Goal: Task Accomplishment & Management: Complete application form

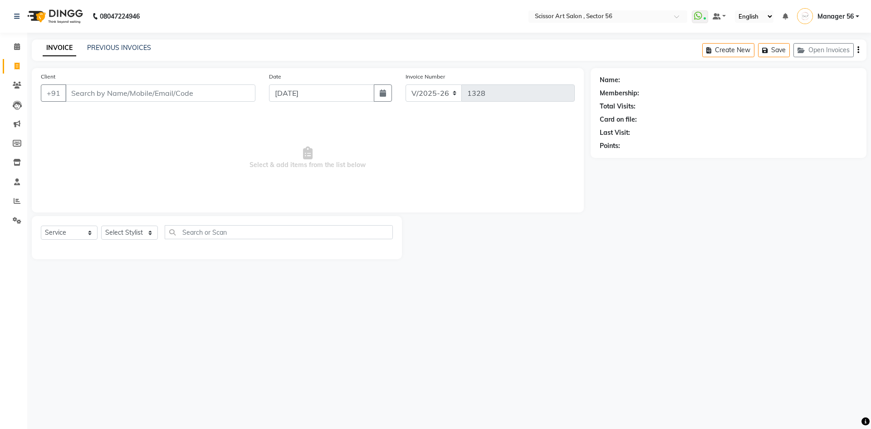
select select "6185"
select select "service"
click at [109, 235] on select "Select Stylist Anees DEV DAS Kiran Manager 56 Naina Navin Pramod Raano rahul Ru…" at bounding box center [129, 232] width 57 height 14
select select "76503"
click at [101, 225] on select "Select Stylist Anees DEV DAS Kiran Manager 56 Naina Navin Pramod Raano rahul Ru…" at bounding box center [129, 232] width 57 height 14
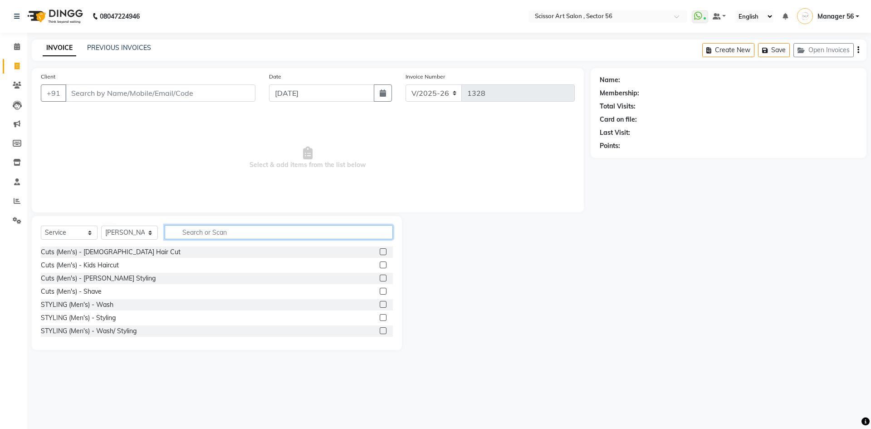
drag, startPoint x: 237, startPoint y: 229, endPoint x: 245, endPoint y: 232, distance: 9.2
click at [237, 229] on input "text" at bounding box center [279, 232] width 228 height 14
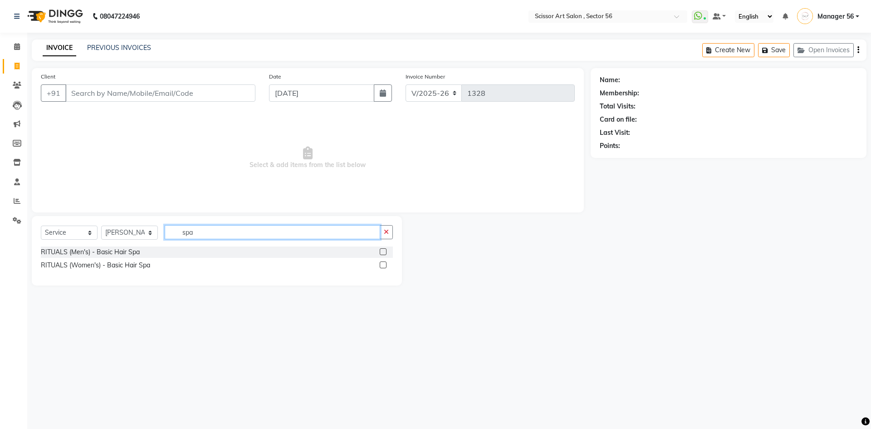
type input "spa"
click at [382, 265] on label at bounding box center [383, 264] width 7 height 7
click at [382, 265] on input "checkbox" at bounding box center [383, 265] width 6 height 6
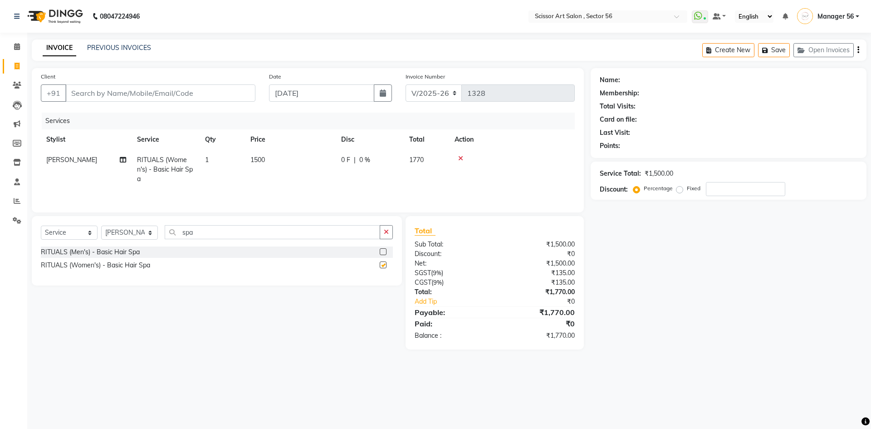
checkbox input "false"
click at [459, 158] on icon at bounding box center [460, 158] width 5 height 6
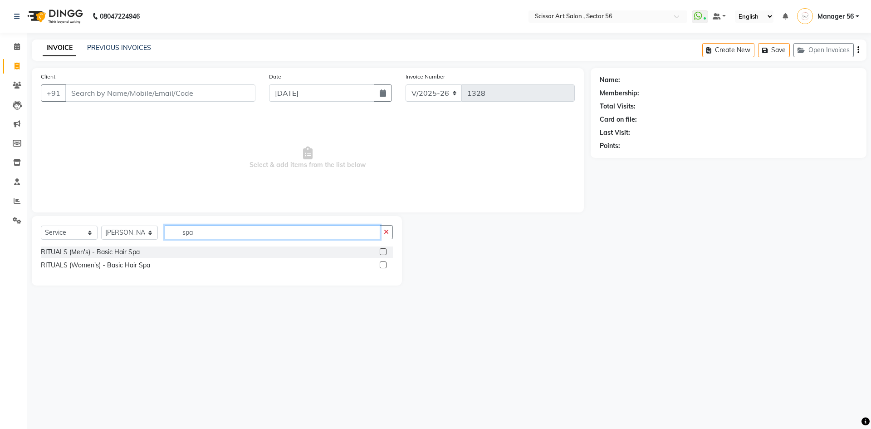
click at [301, 234] on input "spa" at bounding box center [272, 232] width 215 height 14
click at [122, 227] on select "Select Stylist Anees DEV DAS Kiran Manager 56 Naina Navin Pramod Raano rahul Ru…" at bounding box center [129, 232] width 57 height 14
select select "85435"
click at [101, 225] on select "Select Stylist Anees DEV DAS Kiran Manager 56 Naina Navin Pramod Raano rahul Ru…" at bounding box center [129, 232] width 57 height 14
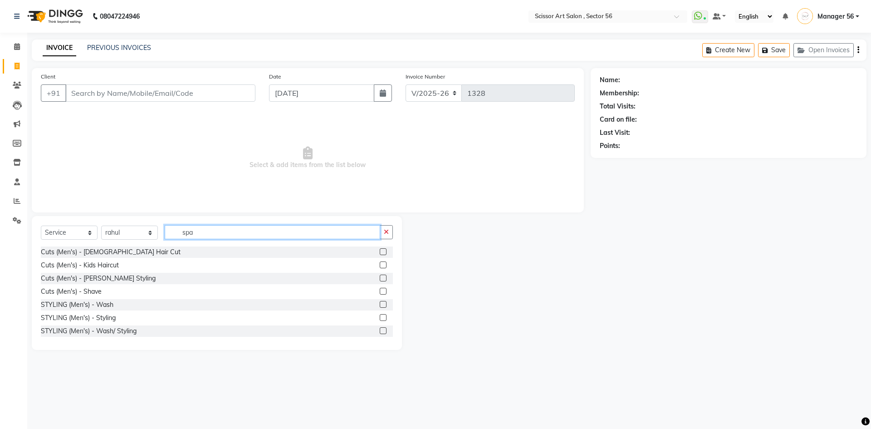
click at [218, 234] on input "spa" at bounding box center [272, 232] width 215 height 14
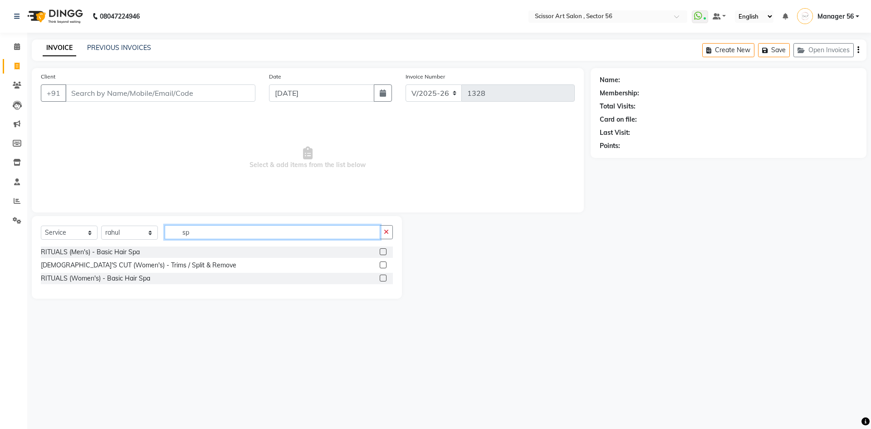
type input "spa"
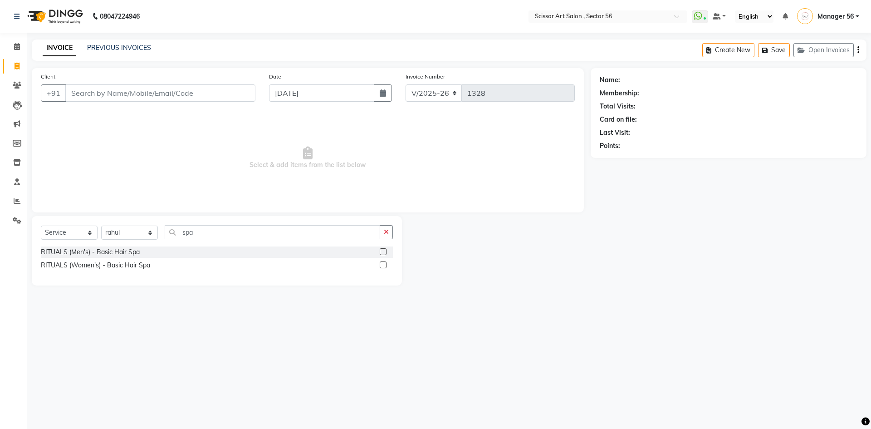
click at [384, 264] on label at bounding box center [383, 264] width 7 height 7
click at [384, 264] on input "checkbox" at bounding box center [383, 265] width 6 height 6
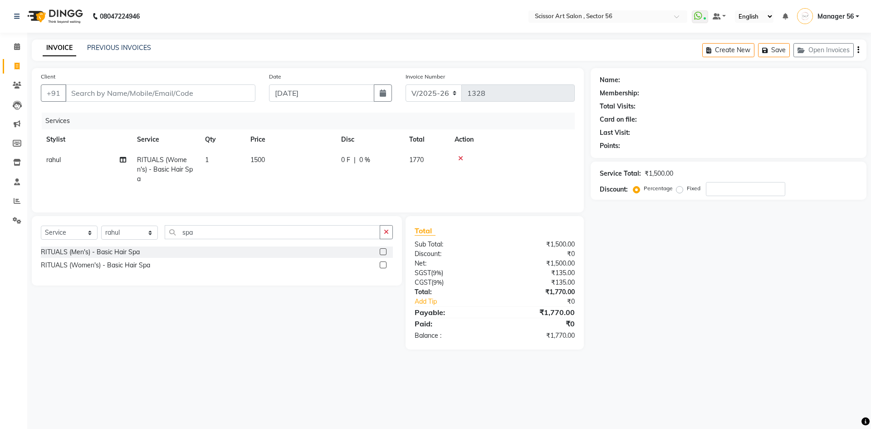
click at [383, 266] on label at bounding box center [383, 264] width 7 height 7
click at [383, 266] on input "checkbox" at bounding box center [383, 265] width 6 height 6
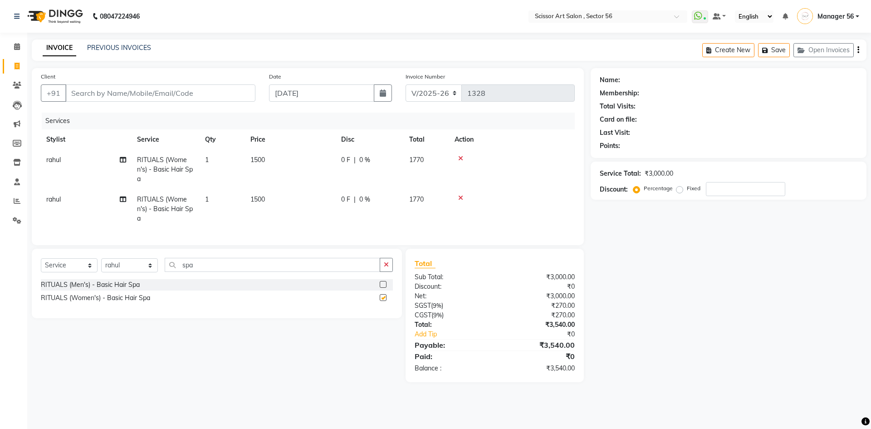
checkbox input "false"
click at [459, 198] on icon at bounding box center [460, 198] width 5 height 6
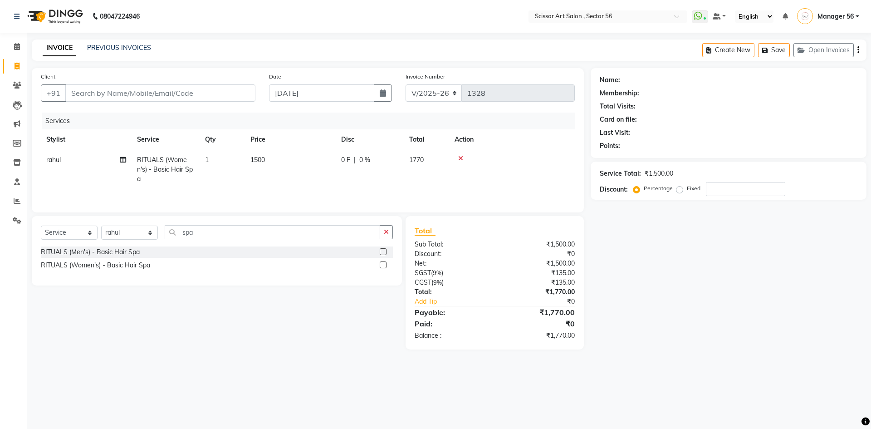
click at [385, 249] on label at bounding box center [383, 251] width 7 height 7
click at [385, 249] on input "checkbox" at bounding box center [383, 252] width 6 height 6
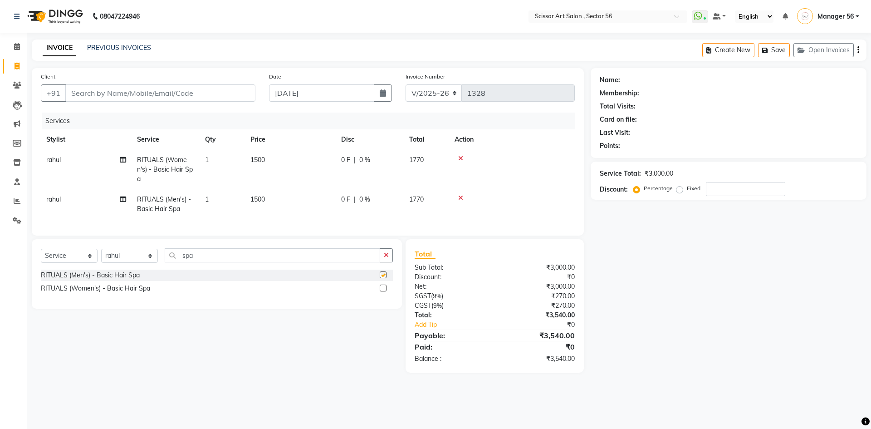
checkbox input "false"
click at [273, 198] on td "1500" at bounding box center [290, 204] width 91 height 30
select select "85435"
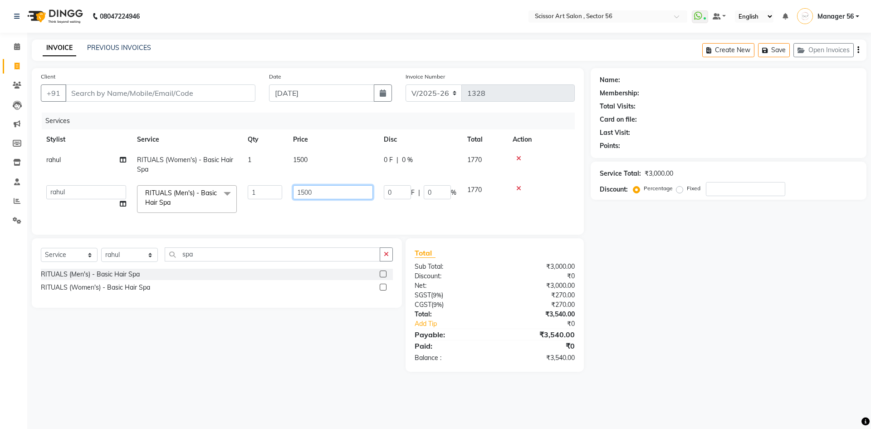
click at [304, 192] on input "1500" at bounding box center [333, 192] width 80 height 14
type input "1000"
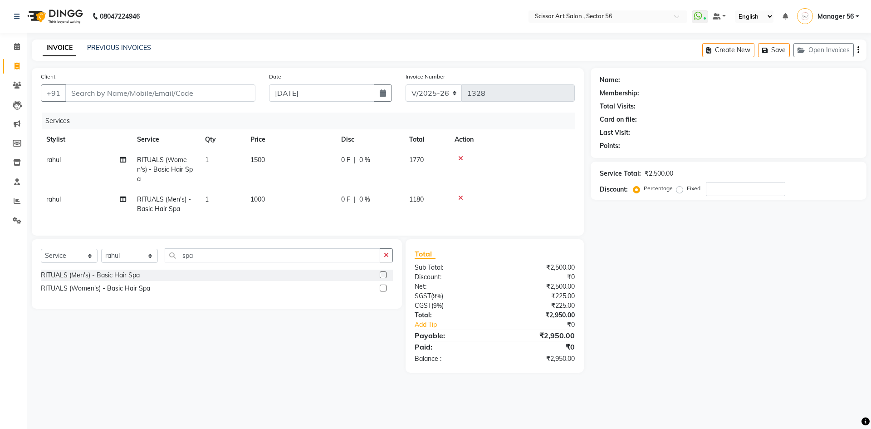
click at [314, 321] on div "Select Service Product Membership Package Voucher Prepaid Gift Card Select Styl…" at bounding box center [213, 305] width 377 height 133
drag, startPoint x: 114, startPoint y: 264, endPoint x: 114, endPoint y: 258, distance: 5.4
click at [114, 263] on select "Select Stylist Anees DEV DAS Kiran Manager 56 Naina Navin Pramod Raano rahul Ru…" at bounding box center [129, 256] width 57 height 14
select select "76503"
click at [101, 255] on select "Select Stylist Anees DEV DAS Kiran Manager 56 Naina Navin Pramod Raano rahul Ru…" at bounding box center [129, 256] width 57 height 14
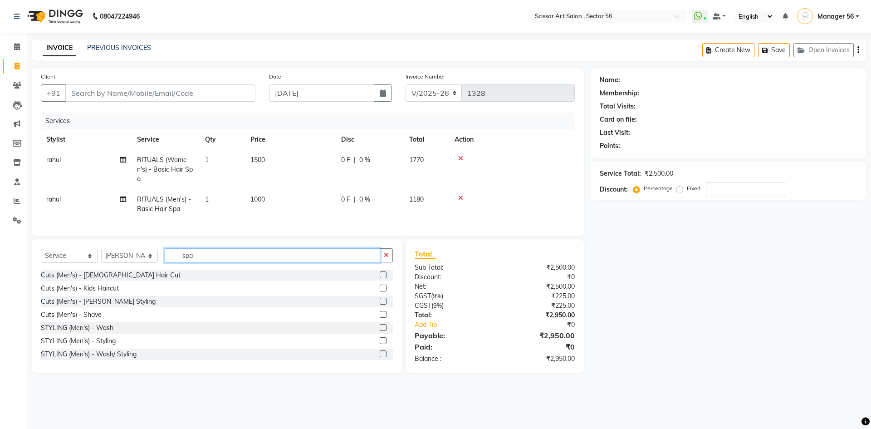
click at [214, 262] on input "spa" at bounding box center [272, 255] width 215 height 14
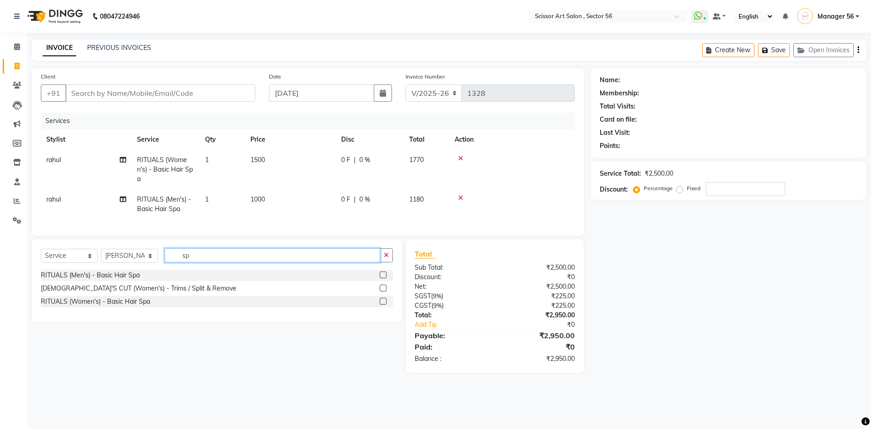
type input "s"
type input "botox"
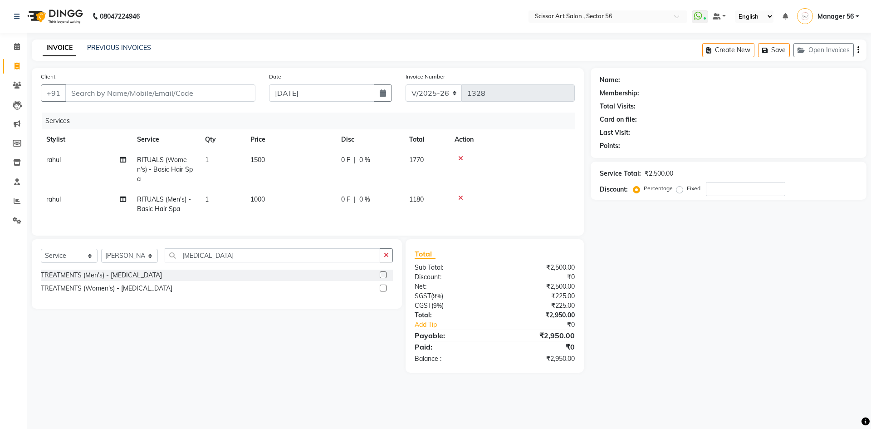
click at [381, 291] on label at bounding box center [383, 287] width 7 height 7
click at [381, 291] on input "checkbox" at bounding box center [383, 288] width 6 height 6
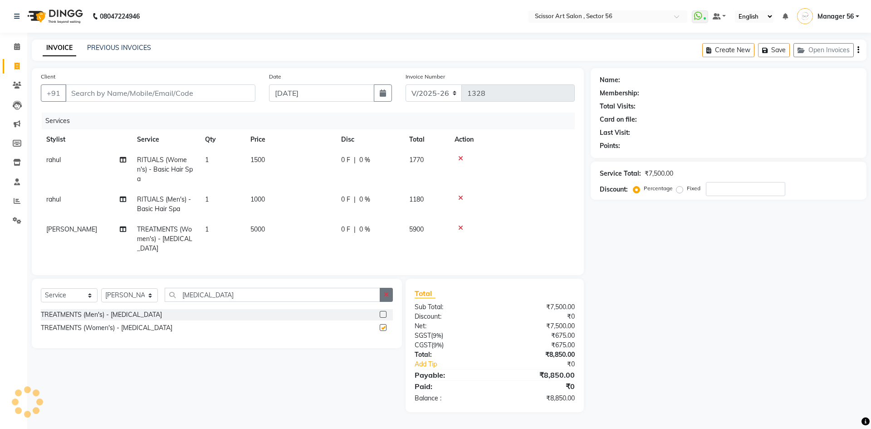
checkbox input "false"
click at [280, 229] on td "5000" at bounding box center [290, 238] width 91 height 39
select select "76503"
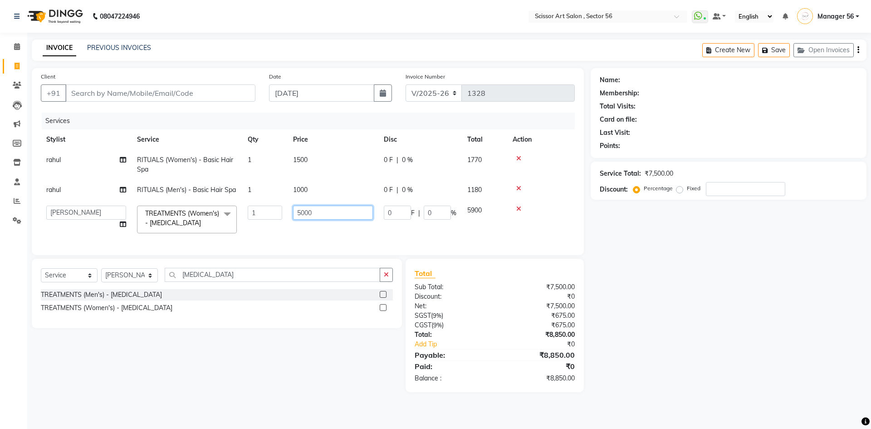
click at [333, 210] on input "5000" at bounding box center [333, 212] width 80 height 14
type input "5"
type input "5000"
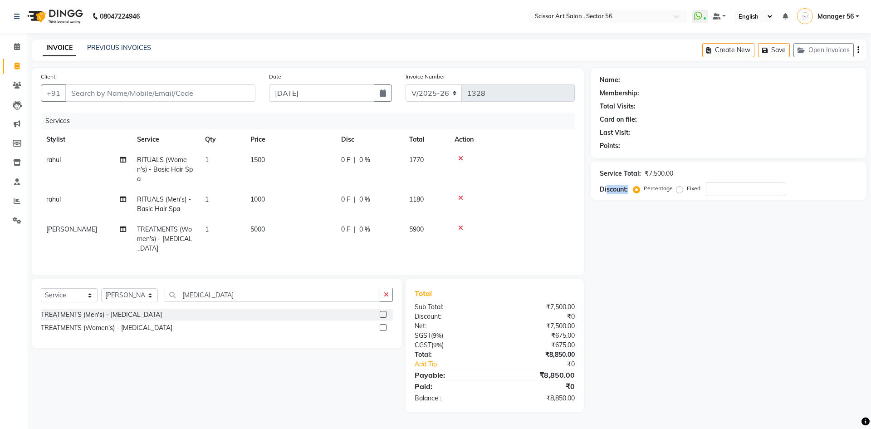
drag, startPoint x: 607, startPoint y: 281, endPoint x: 626, endPoint y: 291, distance: 21.9
click at [626, 291] on div "Name: Membership: Total Visits: Card on file: Last Visit: Points: Service Total…" at bounding box center [732, 240] width 283 height 344
click at [687, 190] on label "Fixed" at bounding box center [694, 188] width 14 height 8
click at [679, 190] on input "Fixed" at bounding box center [681, 188] width 6 height 6
radio input "true"
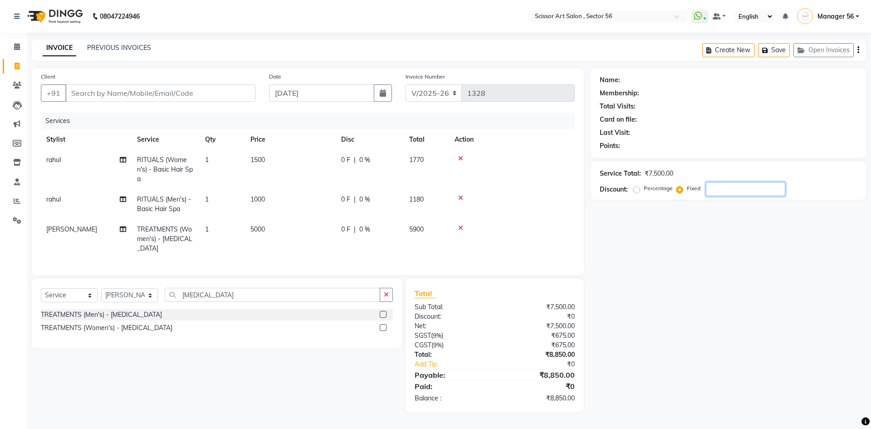
click at [733, 188] on input "number" at bounding box center [745, 189] width 79 height 14
click at [700, 291] on div "Name: Membership: Total Visits: Card on file: Last Visit: Points: Service Total…" at bounding box center [732, 240] width 283 height 344
click at [701, 290] on div "Name: Membership: Total Visits: Card on file: Last Visit: Points: Service Total…" at bounding box center [732, 240] width 283 height 344
click at [761, 191] on input "1000" at bounding box center [745, 189] width 79 height 14
type input "1"
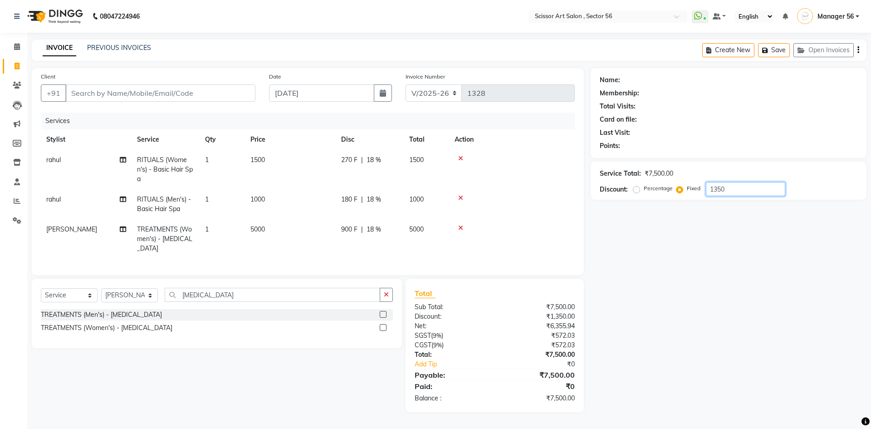
type input "1350"
click at [726, 288] on div "Name: Membership: Total Visits: Card on file: Last Visit: Points: Service Total…" at bounding box center [732, 240] width 283 height 344
click at [200, 94] on input "Client" at bounding box center [160, 92] width 190 height 17
type input "1"
radio input "true"
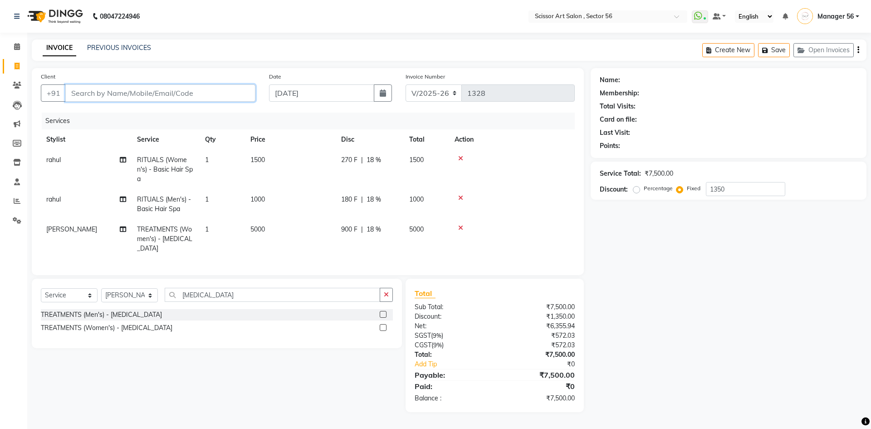
type input "0"
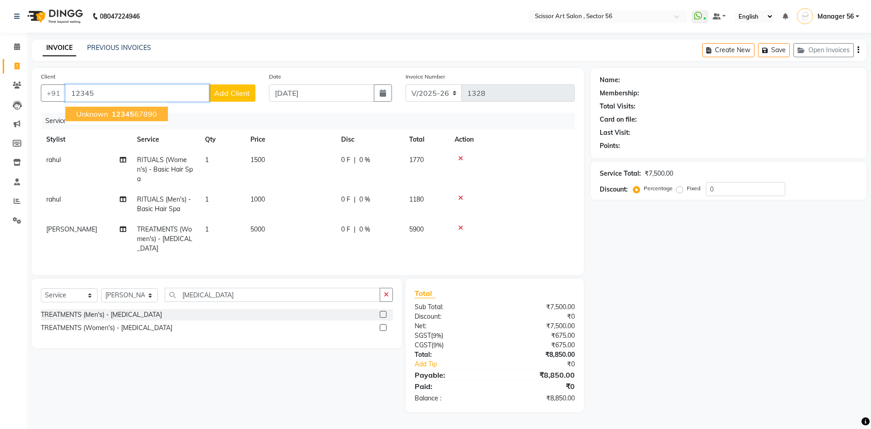
click at [156, 117] on button "Unknown 12345 67890" at bounding box center [116, 114] width 103 height 15
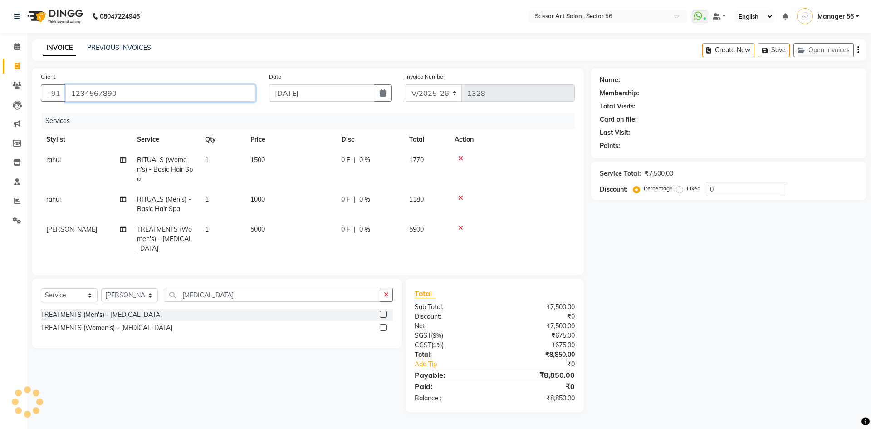
type input "1234567890"
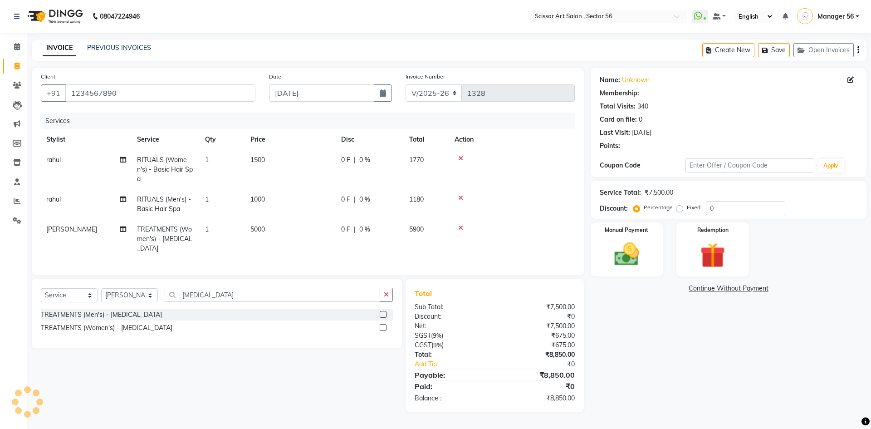
select select "1: Object"
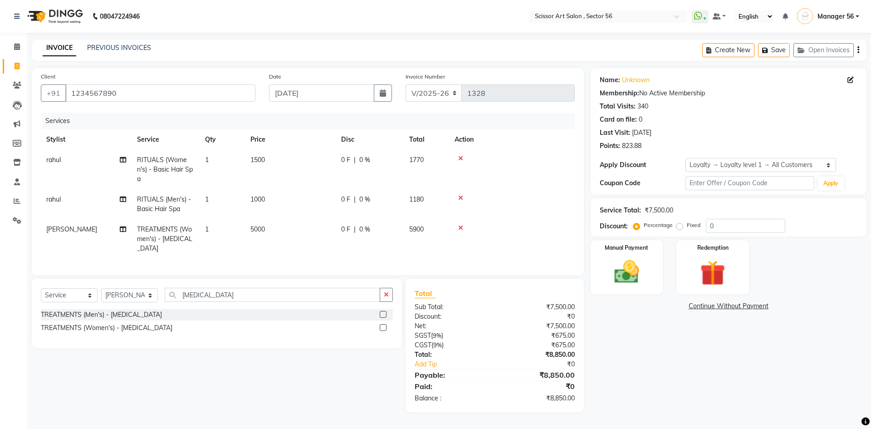
drag, startPoint x: 677, startPoint y: 225, endPoint x: 696, endPoint y: 227, distance: 18.8
click at [687, 225] on label "Fixed" at bounding box center [694, 225] width 14 height 8
click at [678, 225] on input "Fixed" at bounding box center [681, 225] width 6 height 6
radio input "true"
click at [729, 224] on input "0" at bounding box center [745, 226] width 79 height 14
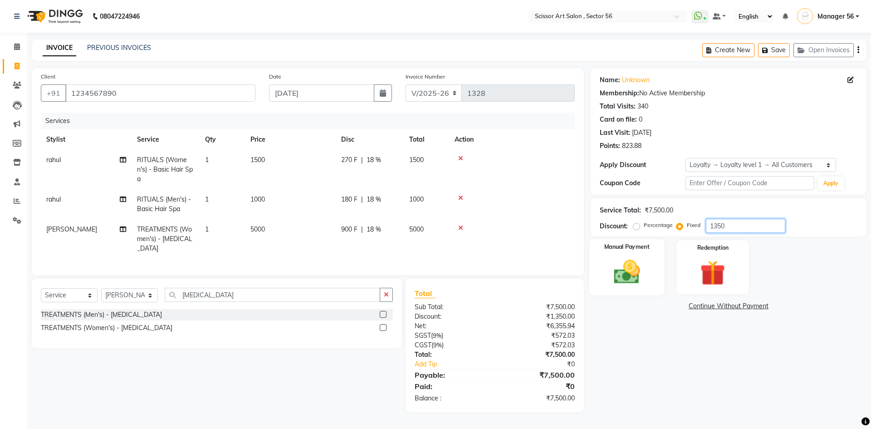
type input "1350"
click at [617, 265] on img at bounding box center [627, 272] width 42 height 30
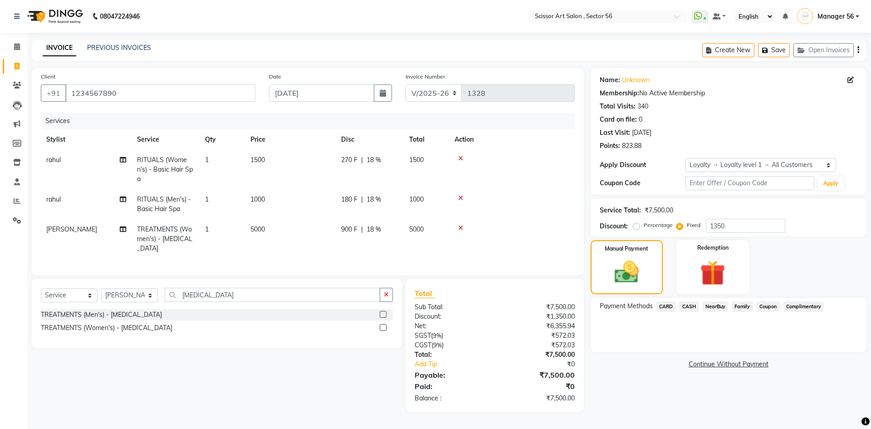
click at [690, 304] on span "CASH" at bounding box center [689, 306] width 20 height 10
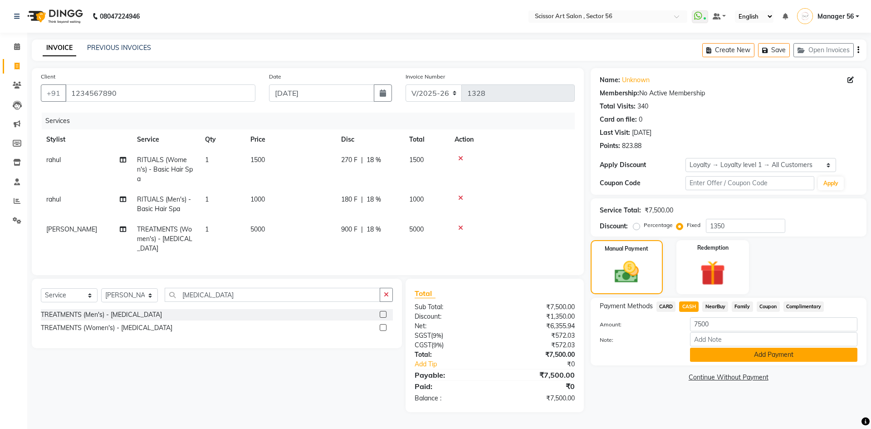
click at [718, 351] on button "Add Payment" at bounding box center [773, 354] width 167 height 14
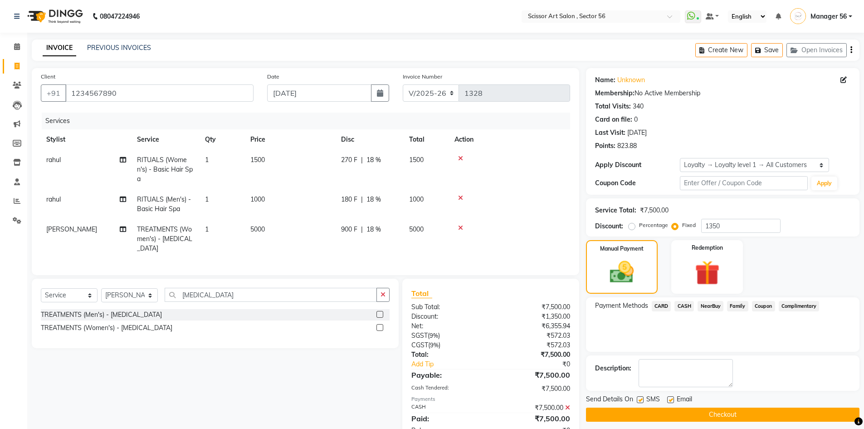
click at [742, 417] on button "Checkout" at bounding box center [723, 414] width 274 height 14
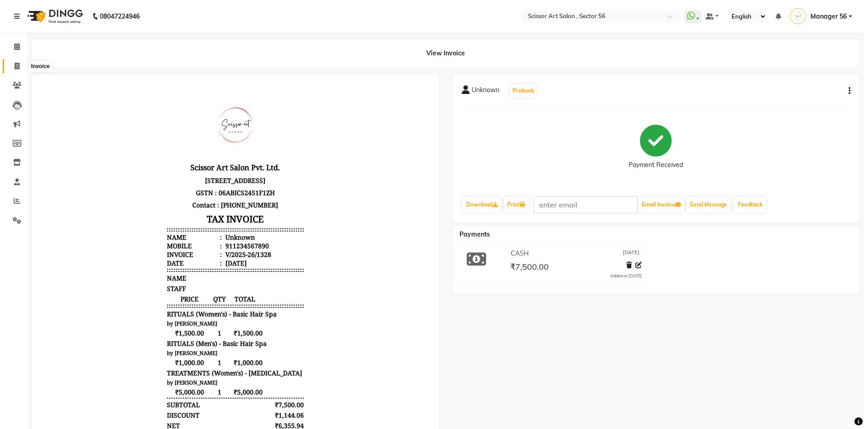
click at [16, 69] on span at bounding box center [17, 66] width 16 height 10
select select "service"
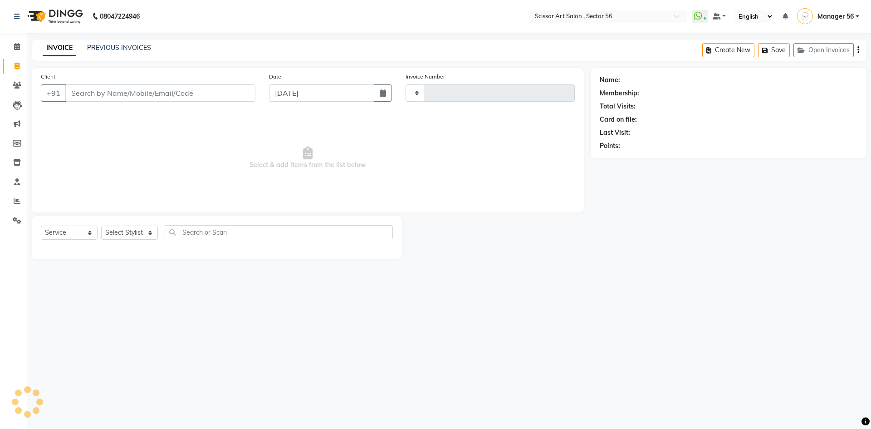
type input "1329"
select select "6185"
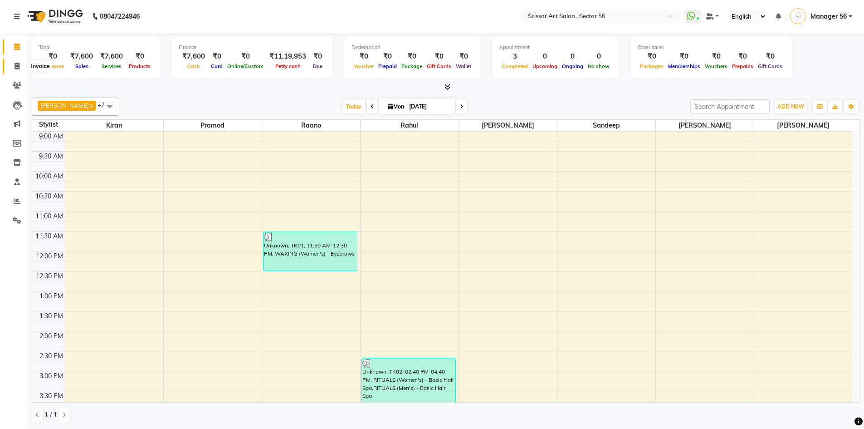
click at [20, 67] on span at bounding box center [17, 66] width 16 height 10
select select "service"
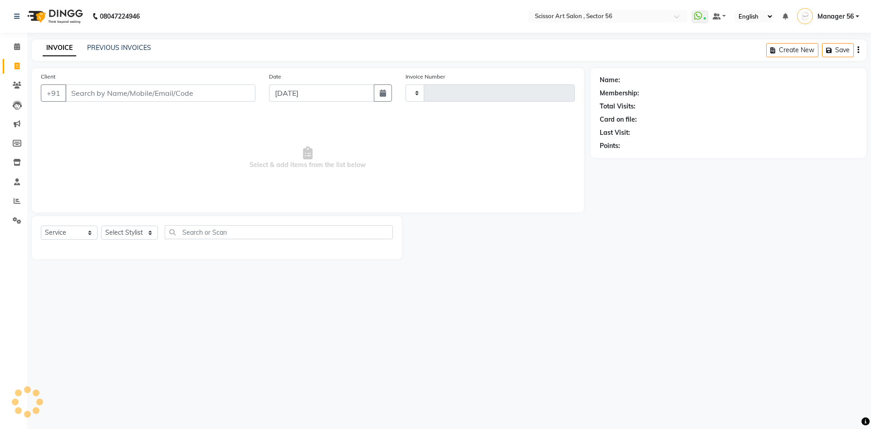
type input "1329"
select select "6185"
click at [138, 49] on link "PREVIOUS INVOICES" at bounding box center [119, 48] width 64 height 8
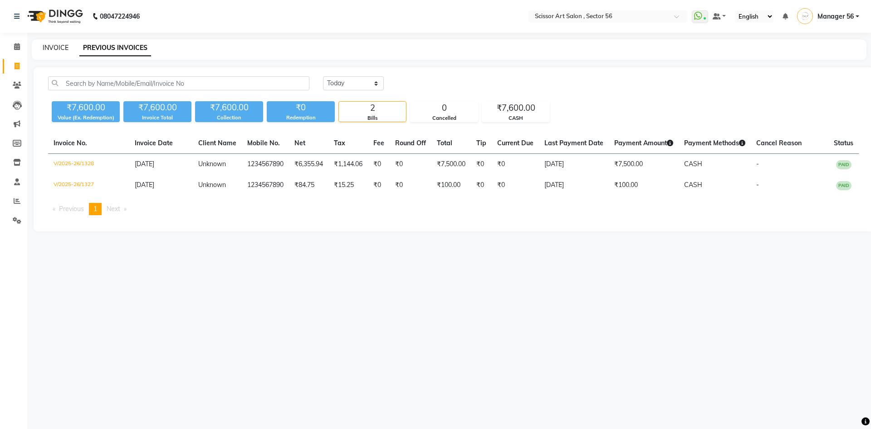
click at [52, 48] on link "INVOICE" at bounding box center [56, 48] width 26 height 8
select select "service"
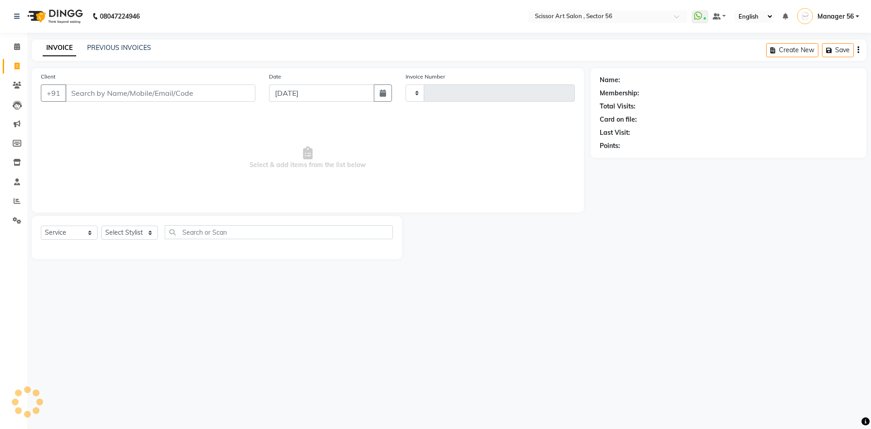
type input "1329"
select select "6185"
click at [129, 44] on link "PREVIOUS INVOICES" at bounding box center [119, 48] width 64 height 8
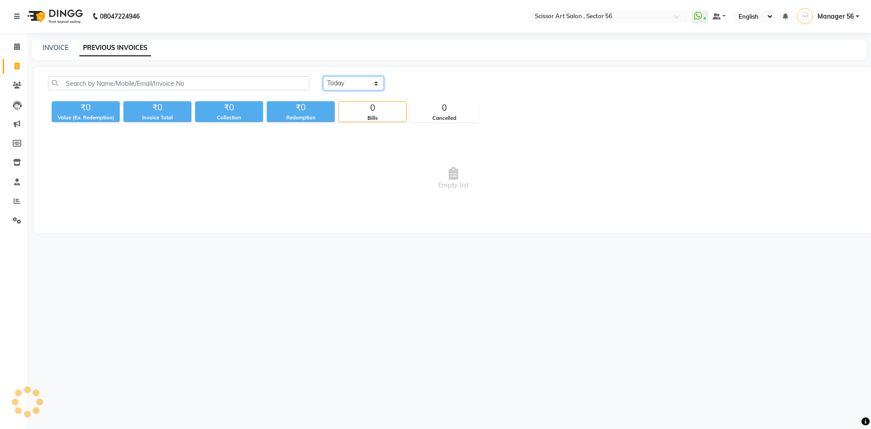
click at [367, 86] on select "[DATE] [DATE] Custom Range" at bounding box center [353, 83] width 61 height 14
click at [323, 76] on select "[DATE] [DATE] Custom Range" at bounding box center [353, 83] width 61 height 14
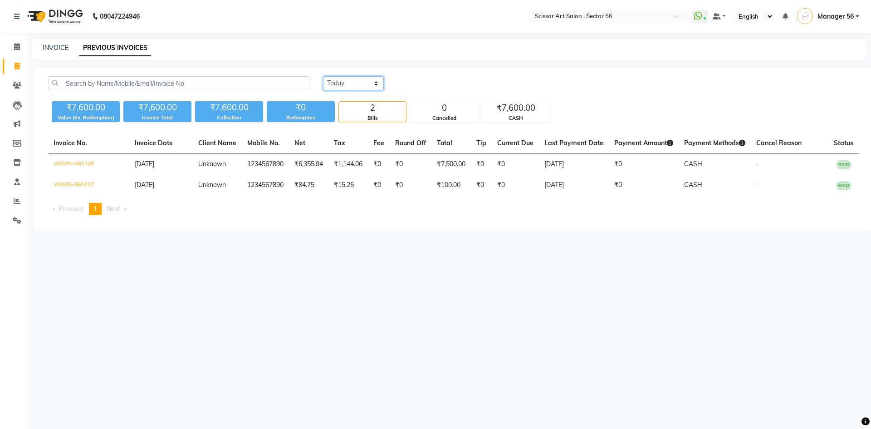
click at [344, 87] on select "[DATE] [DATE] Custom Range" at bounding box center [353, 83] width 61 height 14
select select "[DATE]"
click at [323, 76] on select "[DATE] [DATE] Custom Range" at bounding box center [353, 83] width 61 height 14
click at [49, 49] on link "INVOICE" at bounding box center [56, 48] width 26 height 8
select select "service"
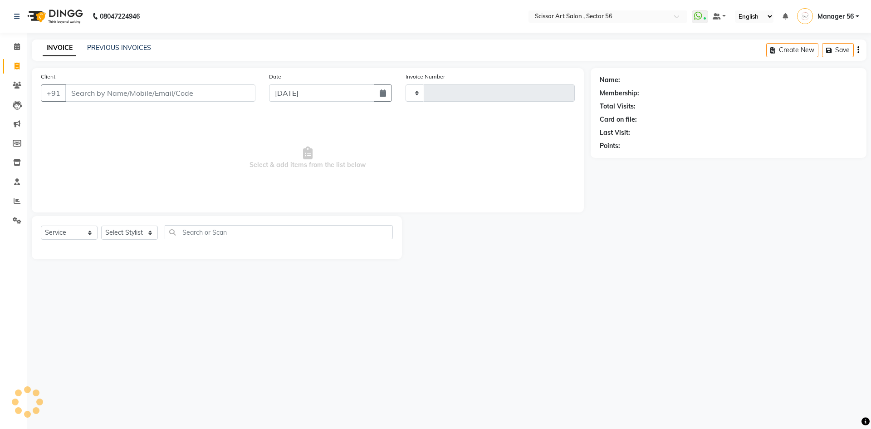
type input "1329"
select select "6185"
click at [104, 47] on link "PREVIOUS INVOICES" at bounding box center [119, 48] width 64 height 8
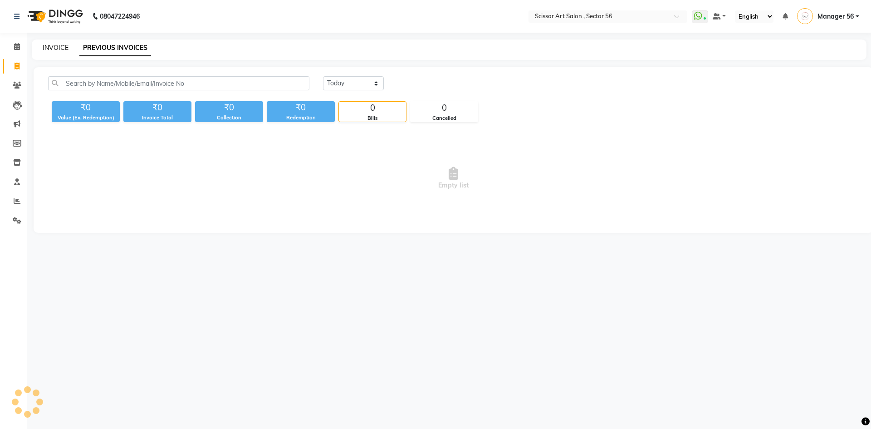
click at [64, 48] on link "INVOICE" at bounding box center [56, 48] width 26 height 8
select select "service"
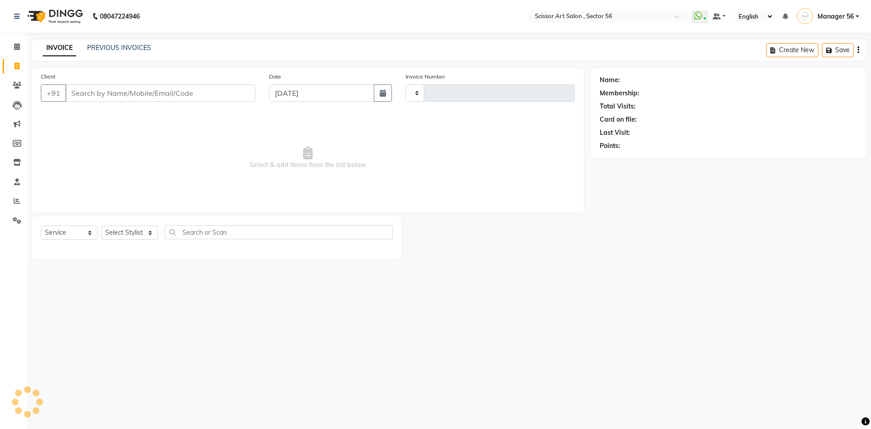
type input "1329"
select select "6185"
